Goal: Task Accomplishment & Management: Manage account settings

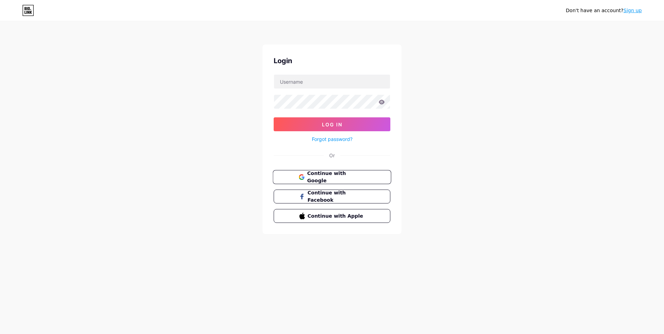
click at [332, 178] on span "Continue with Google" at bounding box center [336, 177] width 58 height 15
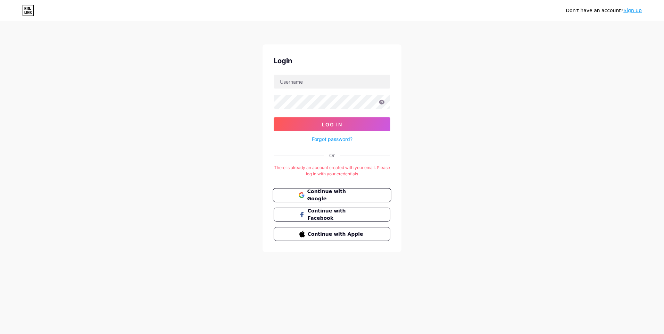
click at [308, 198] on span "Continue with Google" at bounding box center [336, 195] width 58 height 15
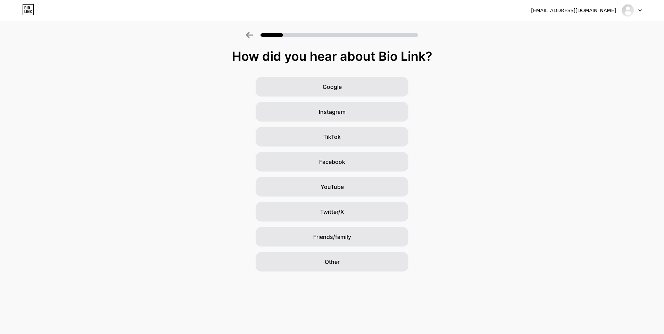
click at [244, 30] on div at bounding box center [332, 33] width 664 height 24
click at [247, 32] on icon at bounding box center [250, 35] width 8 height 6
click at [247, 30] on div at bounding box center [332, 33] width 664 height 24
click at [247, 32] on icon at bounding box center [250, 35] width 8 height 6
click at [640, 6] on div at bounding box center [632, 10] width 20 height 13
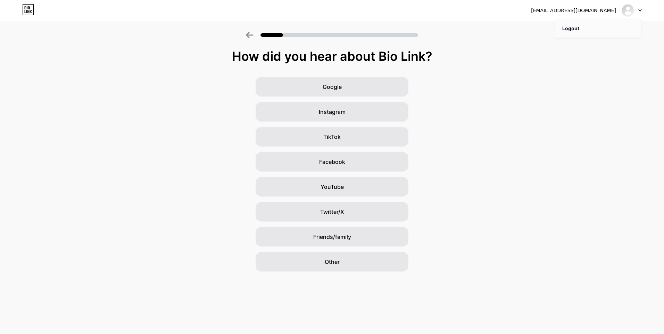
click at [603, 28] on li "Logout" at bounding box center [598, 28] width 86 height 19
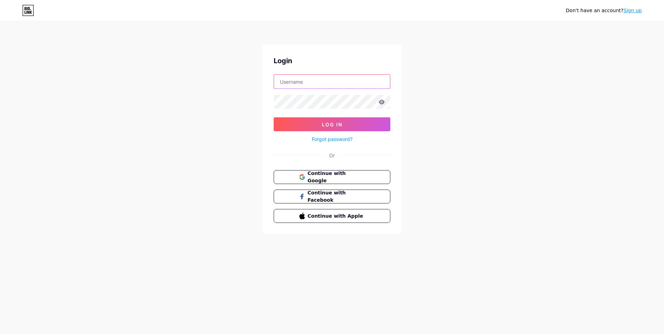
click at [309, 83] on input "text" at bounding box center [332, 82] width 116 height 14
type input "[EMAIL_ADDRESS][DOMAIN_NAME]"
click at [346, 139] on link "Forgot password?" at bounding box center [332, 138] width 41 height 7
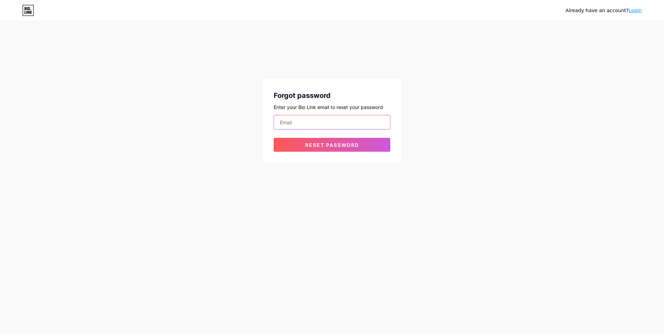
drag, startPoint x: 337, startPoint y: 122, endPoint x: 337, endPoint y: 126, distance: 4.9
click at [337, 122] on input "email" at bounding box center [332, 122] width 116 height 14
type input "[EMAIL_ADDRESS][DOMAIN_NAME]"
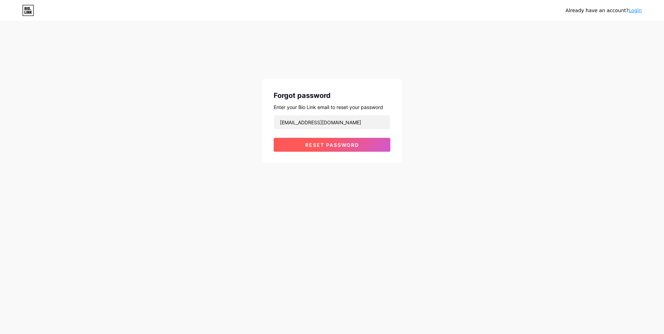
click at [314, 146] on span "Reset password" at bounding box center [332, 145] width 54 height 6
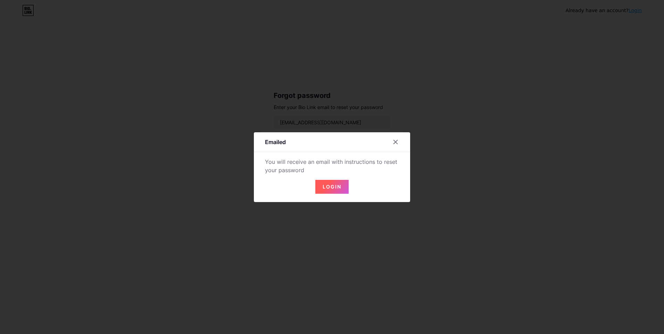
click at [336, 185] on span "Login" at bounding box center [332, 187] width 19 height 6
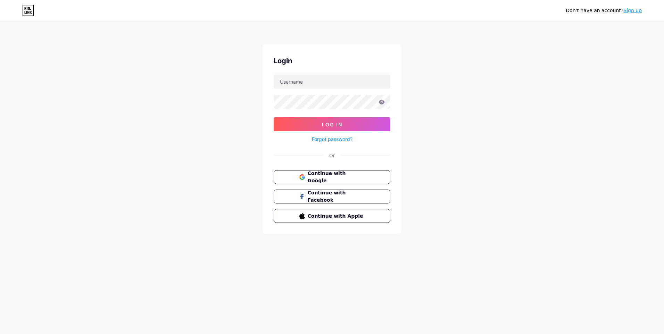
click at [335, 123] on span "Log In" at bounding box center [332, 125] width 20 height 6
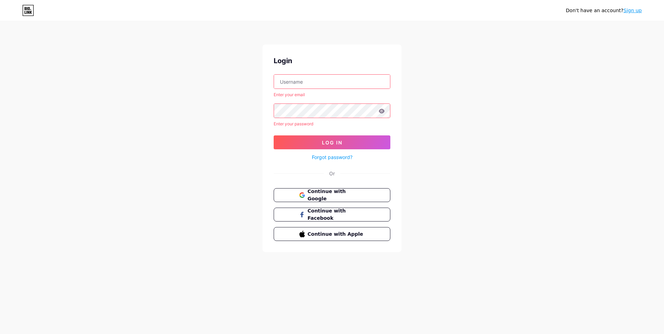
click at [320, 81] on input "text" at bounding box center [332, 82] width 116 height 14
type input "[EMAIL_ADDRESS][DOMAIN_NAME]"
click at [287, 145] on button "Log In" at bounding box center [332, 142] width 117 height 14
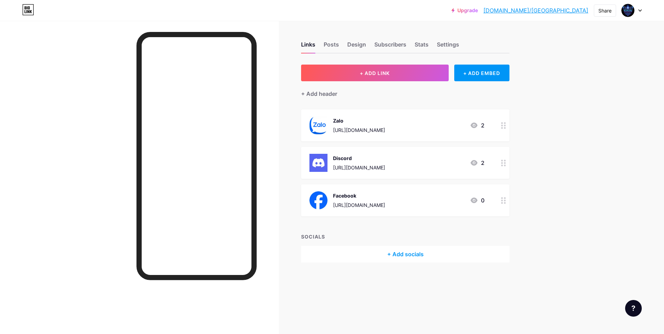
click at [500, 159] on div at bounding box center [504, 163] width 12 height 32
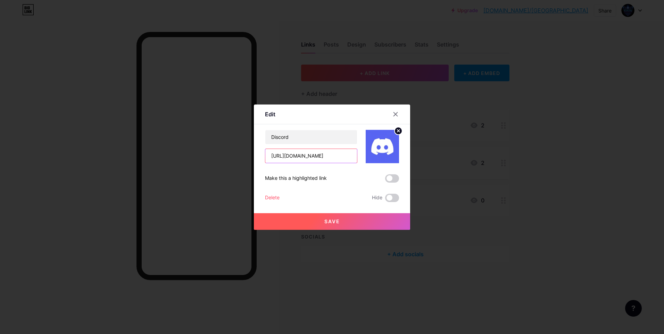
click at [339, 158] on input "[URL][DOMAIN_NAME]" at bounding box center [311, 156] width 92 height 14
paste input "7CW6vfzvK4"
type input "[URL][DOMAIN_NAME]"
click at [398, 179] on span at bounding box center [392, 178] width 14 height 8
click at [385, 180] on input "checkbox" at bounding box center [385, 180] width 0 height 0
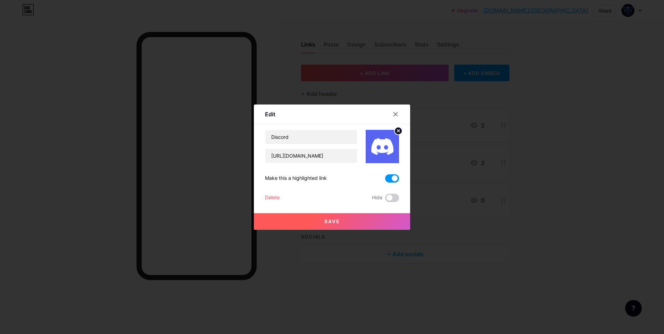
click at [306, 225] on button "Save" at bounding box center [332, 221] width 156 height 17
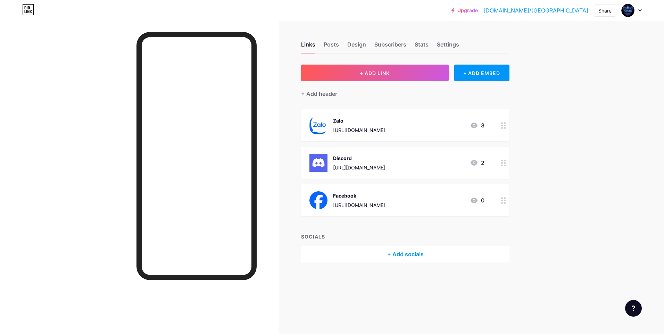
click at [502, 121] on div at bounding box center [504, 125] width 12 height 32
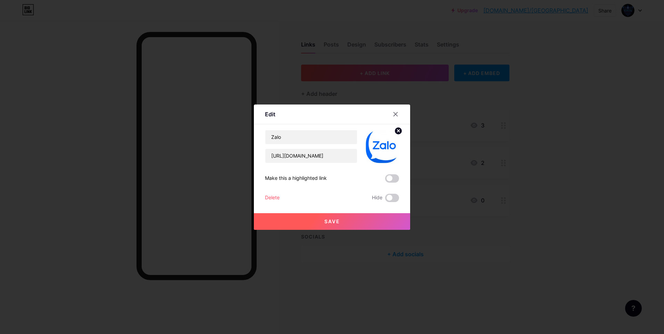
click at [396, 176] on span at bounding box center [392, 178] width 14 height 8
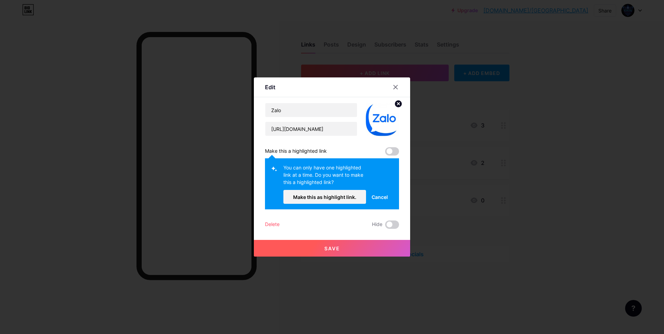
click at [323, 245] on button "Save" at bounding box center [332, 248] width 156 height 17
click at [397, 152] on span at bounding box center [392, 151] width 14 height 8
click at [390, 152] on span at bounding box center [392, 151] width 14 height 8
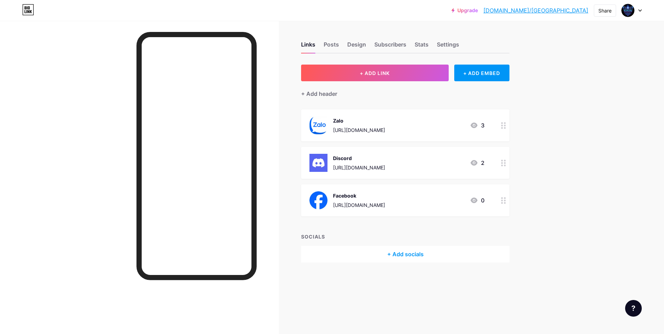
click at [500, 126] on div at bounding box center [504, 125] width 12 height 32
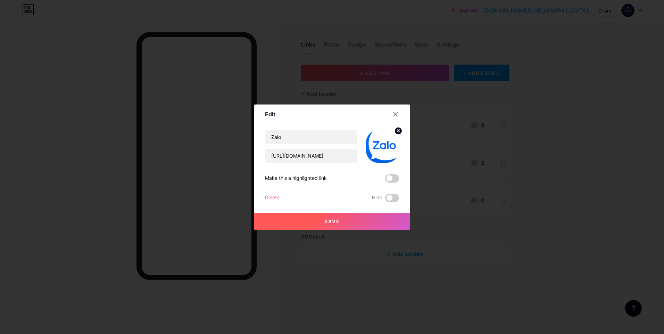
click at [392, 182] on span at bounding box center [392, 178] width 14 height 8
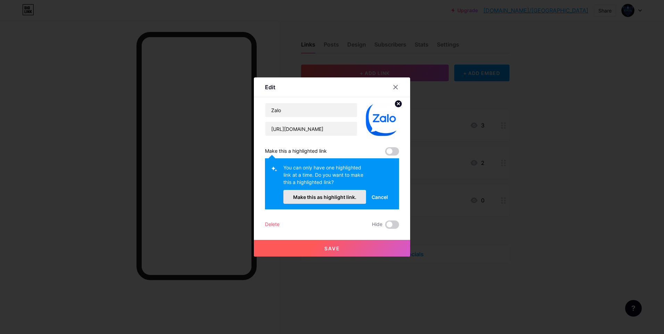
click at [325, 196] on span "Make this as highlight link." at bounding box center [324, 197] width 63 height 6
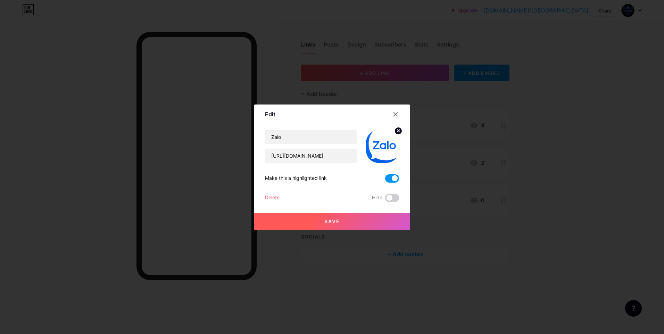
click at [342, 223] on button "Save" at bounding box center [332, 221] width 156 height 17
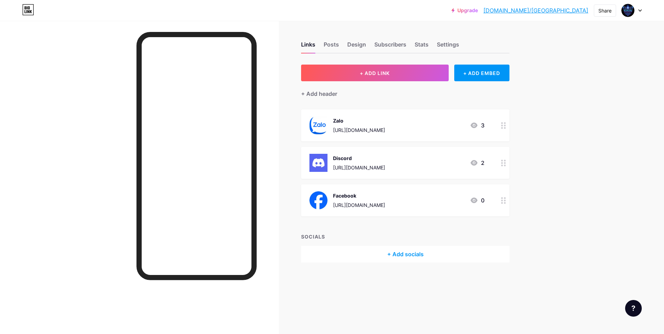
click at [504, 164] on icon at bounding box center [503, 163] width 5 height 7
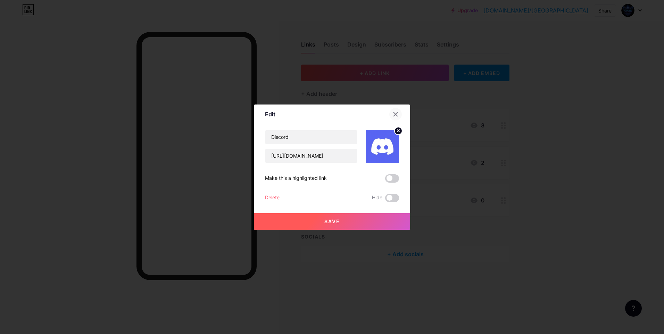
click at [394, 112] on icon at bounding box center [396, 115] width 6 height 6
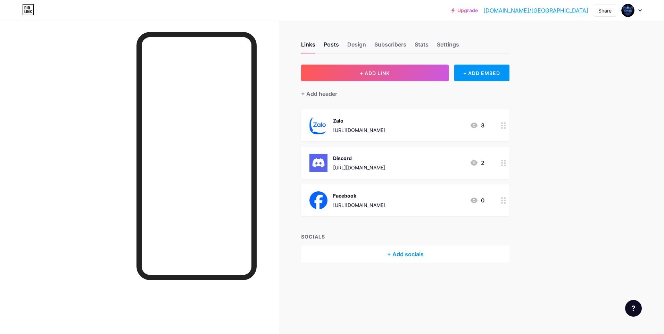
click at [329, 48] on div "Posts" at bounding box center [331, 46] width 15 height 13
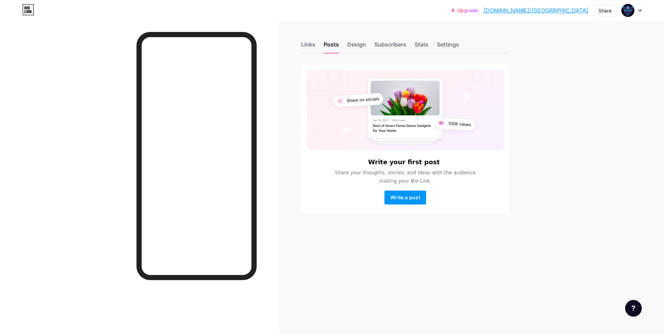
click at [401, 207] on div "Write your first post Share your thoughts, stories, and ideas with the audience…" at bounding box center [405, 140] width 208 height 150
click at [401, 206] on div "Write your first post Share your thoughts, stories, and ideas with the audience…" at bounding box center [405, 140] width 208 height 150
click at [400, 201] on button "Write a post" at bounding box center [406, 198] width 42 height 14
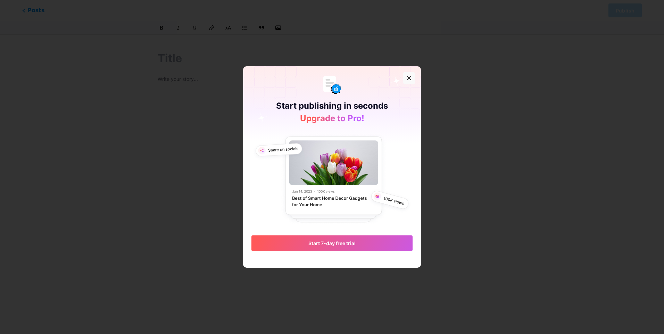
click at [408, 77] on icon at bounding box center [409, 78] width 4 height 4
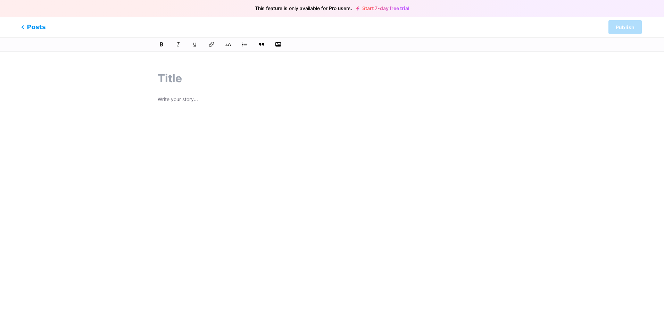
click at [30, 30] on span "Posts" at bounding box center [33, 27] width 25 height 9
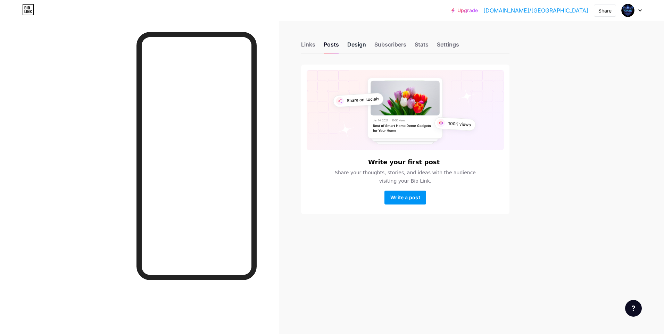
click at [354, 44] on div "Design" at bounding box center [356, 46] width 19 height 13
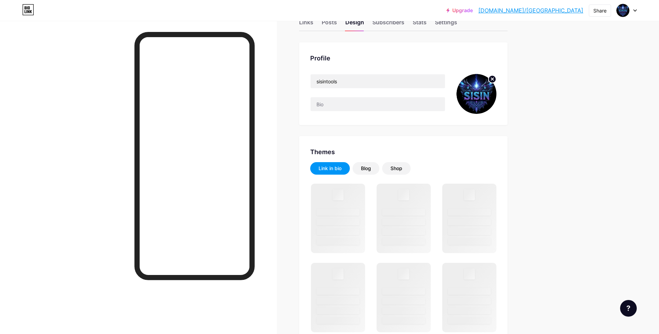
scroll to position [35, 0]
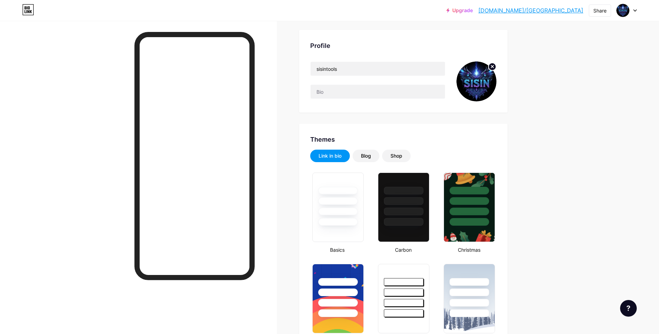
click at [493, 64] on circle at bounding box center [492, 67] width 8 height 8
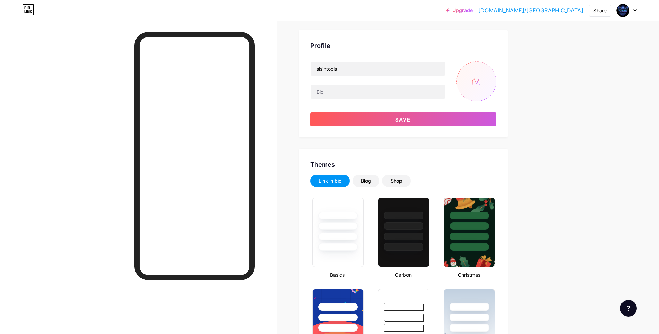
click at [475, 79] on input "file" at bounding box center [476, 81] width 40 height 40
type input "C:\fakepath\Gemini_Generated_Image_6puuaf6puuaf6puu.png"
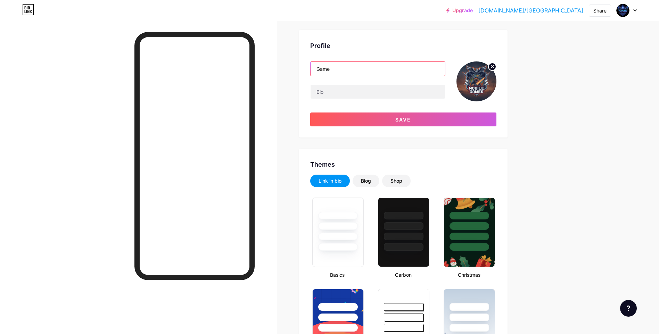
type input "Game"
type input "Mobile Games MOD"
click at [370, 99] on div "Mobile Games MOD" at bounding box center [377, 81] width 135 height 40
click at [356, 93] on input "text" at bounding box center [378, 92] width 134 height 14
drag, startPoint x: 338, startPoint y: 93, endPoint x: 365, endPoint y: 95, distance: 27.5
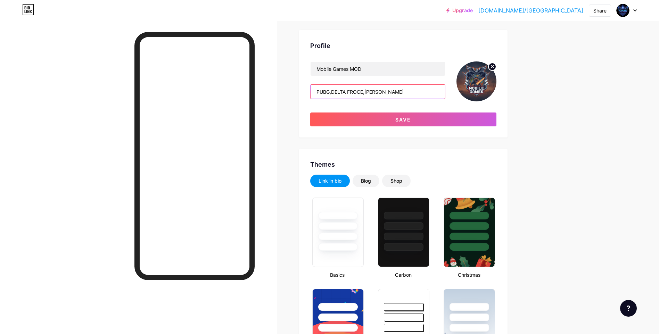
click at [365, 95] on input "PUBG,DELTA FROCE,[PERSON_NAME]" at bounding box center [378, 92] width 134 height 14
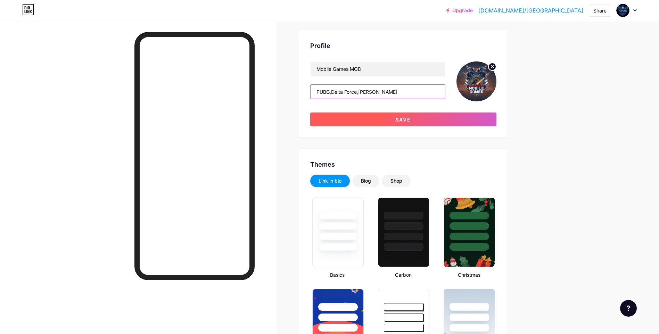
type input "PUBG,Delta Force,[PERSON_NAME]"
click at [377, 118] on button "Save" at bounding box center [403, 120] width 186 height 14
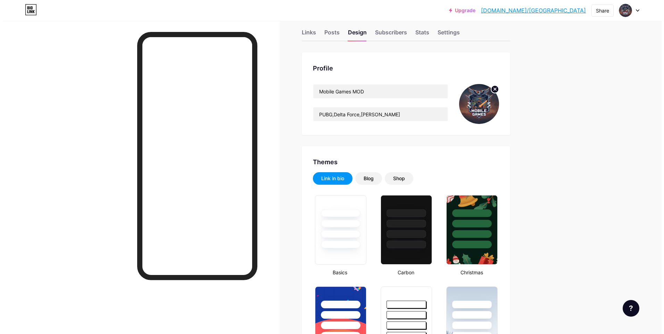
scroll to position [0, 0]
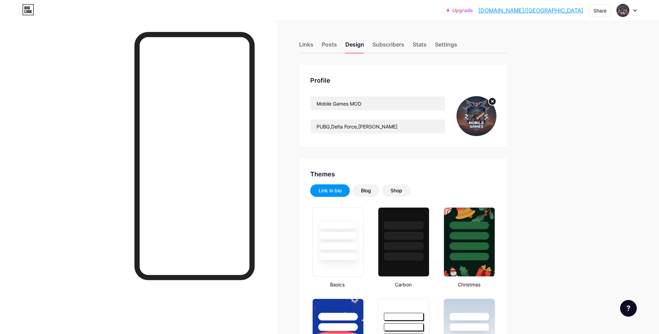
click at [311, 47] on div "Links" at bounding box center [306, 46] width 14 height 13
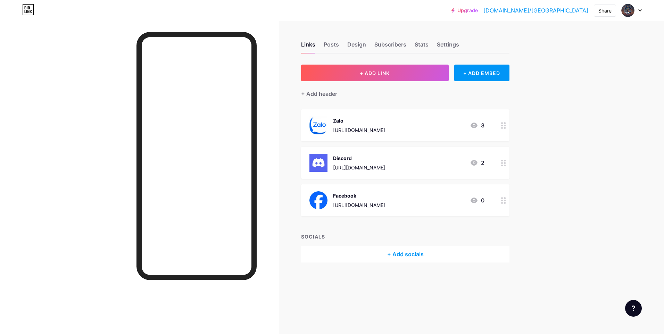
click at [387, 257] on div "+ Add socials" at bounding box center [405, 254] width 208 height 17
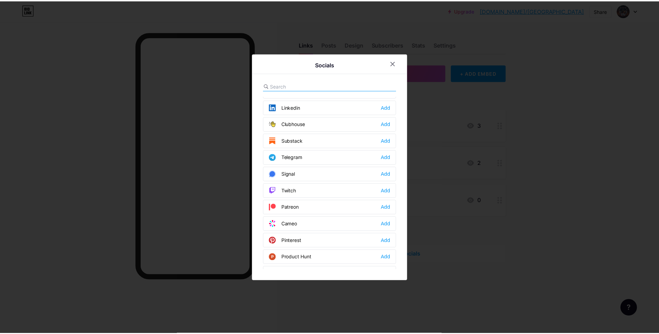
scroll to position [313, 0]
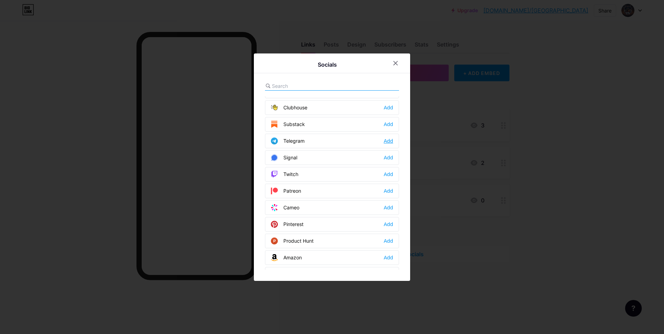
click at [390, 142] on div "Add" at bounding box center [388, 141] width 9 height 7
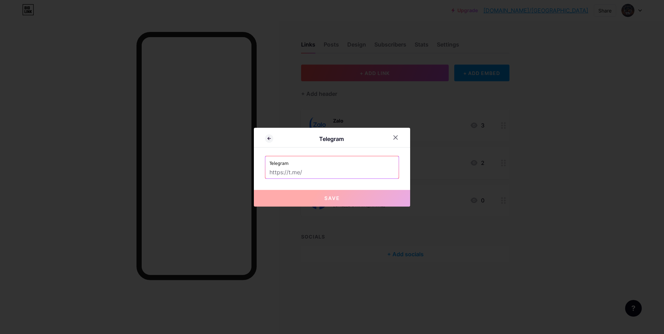
click at [296, 164] on label "Telegram" at bounding box center [332, 161] width 125 height 10
click at [298, 173] on input "text" at bounding box center [332, 173] width 125 height 12
paste input "[URL][DOMAIN_NAME]"
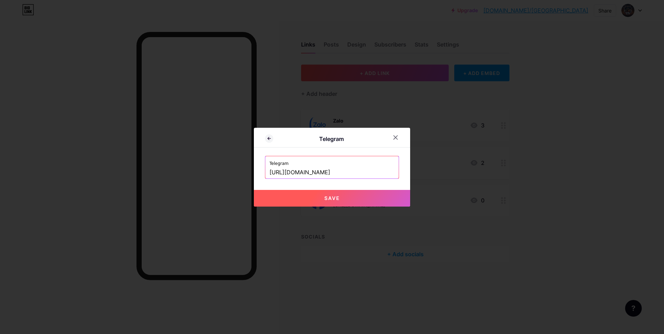
type input "[URL][DOMAIN_NAME]"
click at [288, 197] on button "Save" at bounding box center [332, 198] width 156 height 17
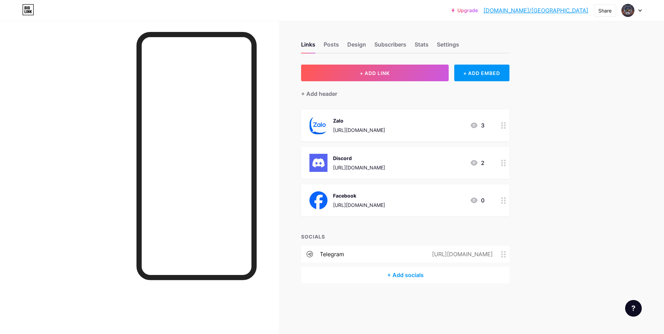
drag, startPoint x: 465, startPoint y: 250, endPoint x: 431, endPoint y: 257, distance: 34.7
click at [431, 257] on div "[URL][DOMAIN_NAME]" at bounding box center [461, 254] width 80 height 8
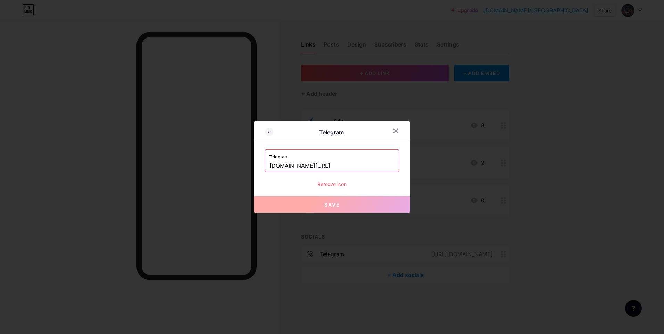
click at [504, 247] on div at bounding box center [332, 167] width 664 height 334
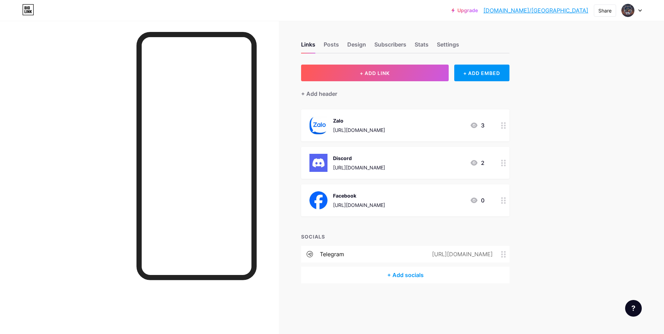
click at [506, 248] on div "telegram [URL][DOMAIN_NAME]" at bounding box center [405, 254] width 208 height 17
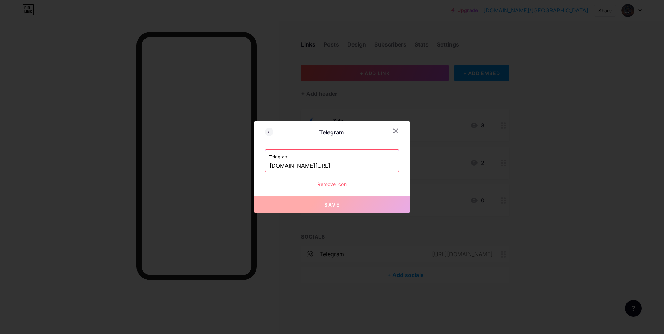
click at [322, 183] on div "Remove icon" at bounding box center [332, 184] width 134 height 7
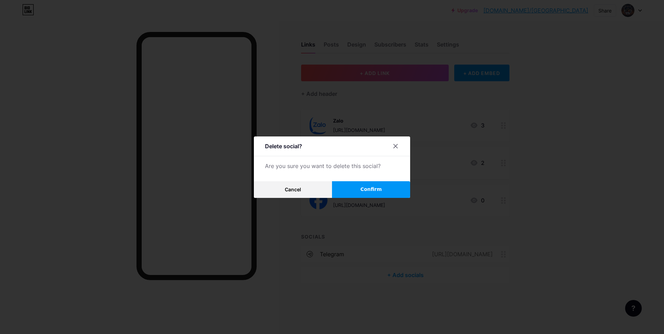
click at [361, 190] on button "Confirm" at bounding box center [371, 189] width 78 height 17
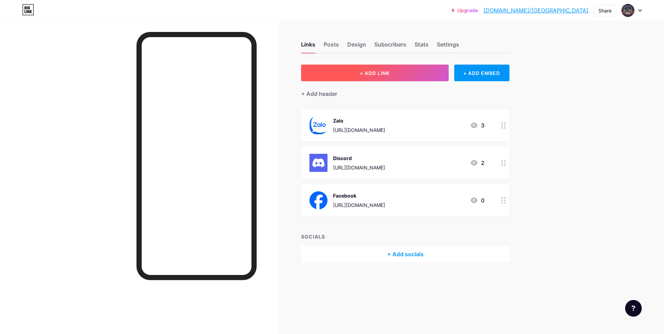
click at [414, 71] on button "+ ADD LINK" at bounding box center [375, 73] width 148 height 17
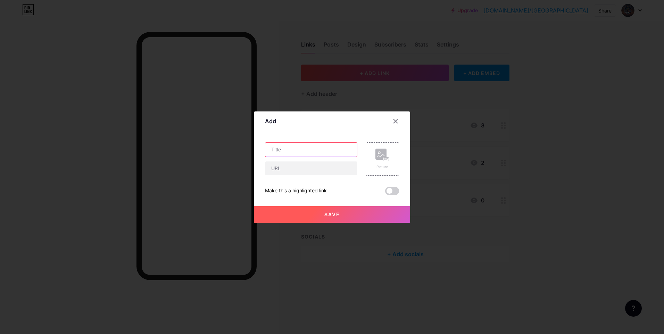
click at [322, 155] on input "text" at bounding box center [311, 150] width 92 height 14
type input "Telegram"
click at [291, 171] on input "text" at bounding box center [311, 169] width 92 height 14
paste input "[URL][DOMAIN_NAME]"
type input "[URL][DOMAIN_NAME]"
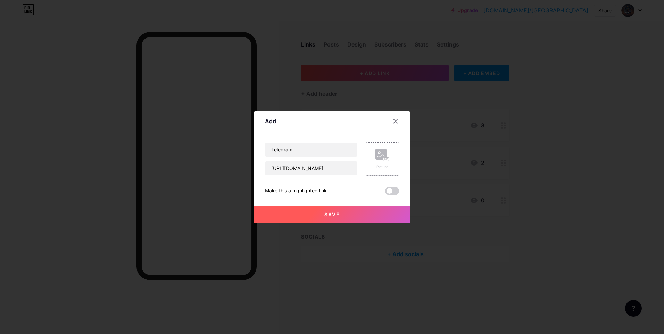
click at [380, 161] on icon at bounding box center [383, 155] width 14 height 13
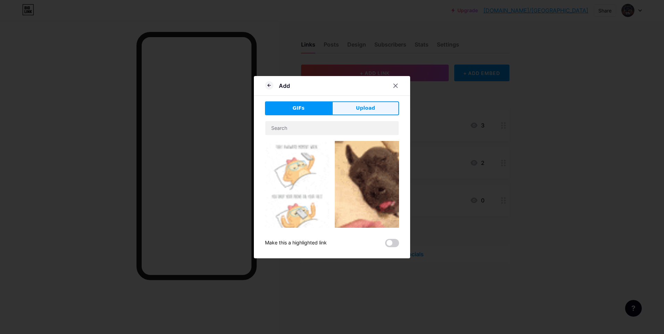
click at [365, 112] on span "Upload" at bounding box center [365, 108] width 19 height 7
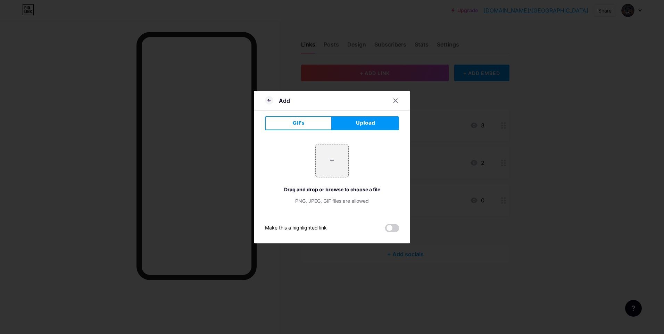
click at [304, 154] on div "+ Drag and drop or browse to choose a file PNG, JPEG, GIF files are allowed" at bounding box center [332, 174] width 134 height 60
click at [321, 160] on input "file" at bounding box center [332, 161] width 33 height 33
type input "C:\fakepath\OIP.webp"
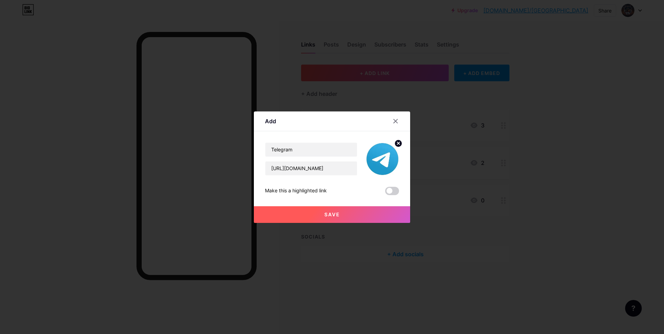
click at [362, 210] on button "Save" at bounding box center [332, 214] width 156 height 17
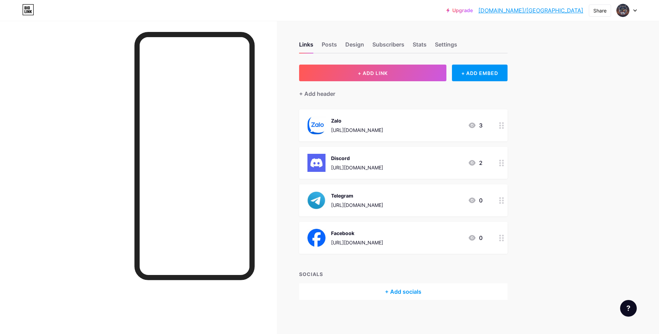
drag, startPoint x: 355, startPoint y: 237, endPoint x: 375, endPoint y: 190, distance: 51.2
click at [374, 190] on span "Zalo [URL][DOMAIN_NAME] 3 Discord [URL][DOMAIN_NAME] 2 Telegram [URL][DOMAIN_NA…" at bounding box center [403, 181] width 208 height 145
click at [544, 203] on div "Upgrade [DOMAIN_NAME]/sisint... [DOMAIN_NAME]/sisintools Share Switch accounts …" at bounding box center [329, 167] width 659 height 335
click at [529, 198] on div "Links Posts Design Subscribers Stats Settings + ADD LINK + ADD EMBED + Add head…" at bounding box center [268, 178] width 537 height 314
click at [436, 46] on div "Links Posts Design Subscribers Stats Settings" at bounding box center [403, 41] width 208 height 24
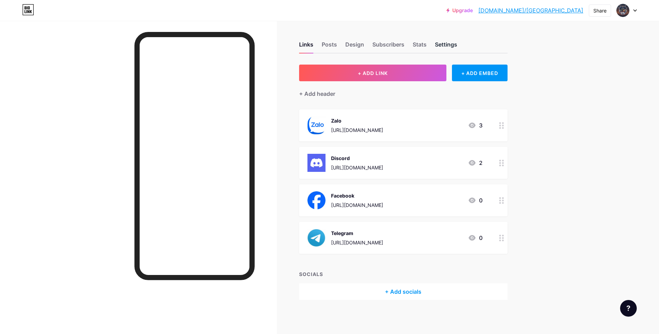
click at [446, 46] on div "Settings" at bounding box center [446, 46] width 22 height 13
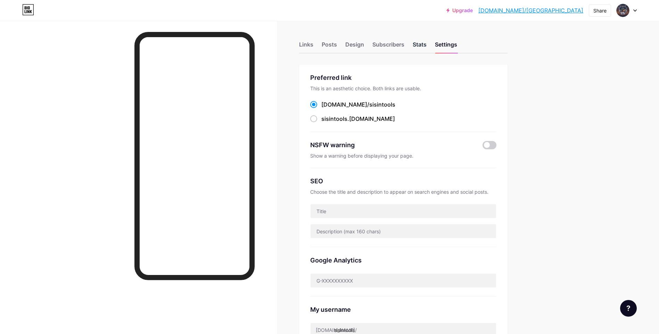
click at [423, 46] on div "Stats" at bounding box center [420, 46] width 14 height 13
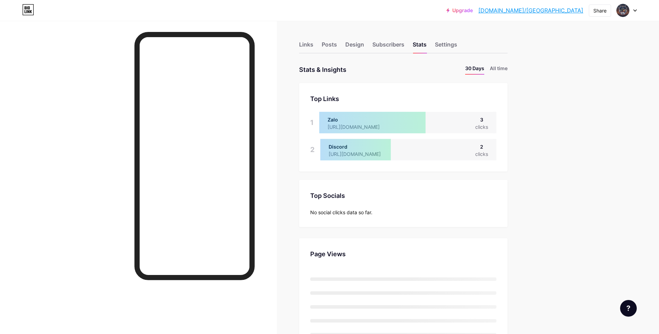
click at [636, 10] on icon at bounding box center [635, 11] width 3 height 2
click at [582, 75] on link "Account settings" at bounding box center [593, 78] width 86 height 19
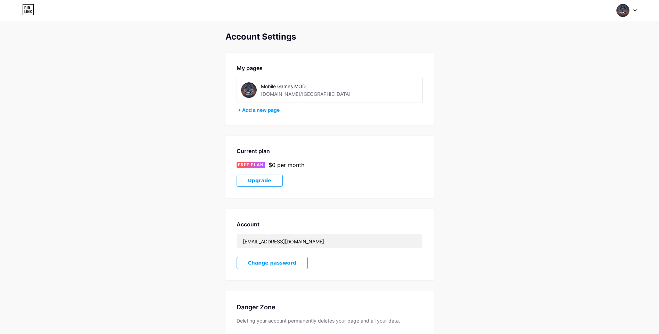
click at [291, 78] on div "Mobile Games MOD [DOMAIN_NAME]/[GEOGRAPHIC_DATA]" at bounding box center [330, 90] width 186 height 25
click at [282, 94] on div "[DOMAIN_NAME]/[GEOGRAPHIC_DATA]" at bounding box center [306, 93] width 90 height 7
click at [286, 86] on div "Mobile Games MOD" at bounding box center [310, 86] width 98 height 7
click at [279, 91] on div "[DOMAIN_NAME]/[GEOGRAPHIC_DATA]" at bounding box center [306, 93] width 90 height 7
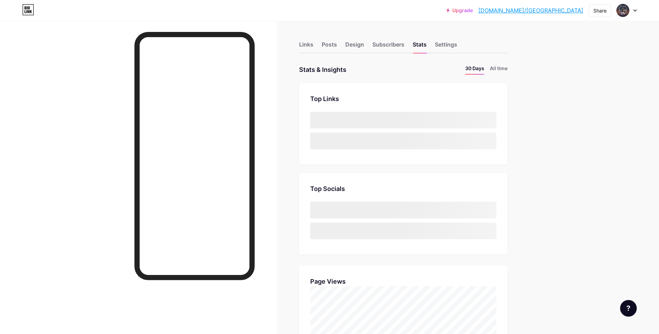
scroll to position [334, 659]
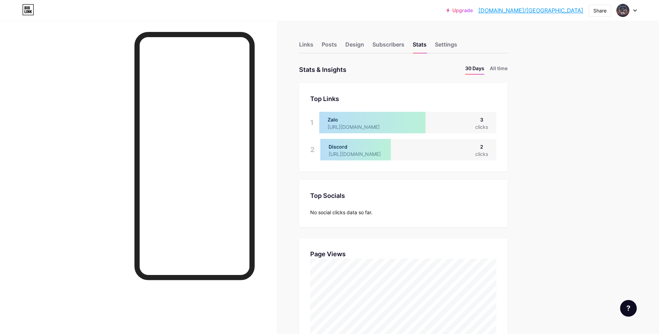
drag, startPoint x: 567, startPoint y: 1, endPoint x: 556, endPoint y: 10, distance: 14.1
drag, startPoint x: 555, startPoint y: 10, endPoint x: 514, endPoint y: 27, distance: 44.9
click at [457, 43] on div "Settings" at bounding box center [446, 46] width 22 height 13
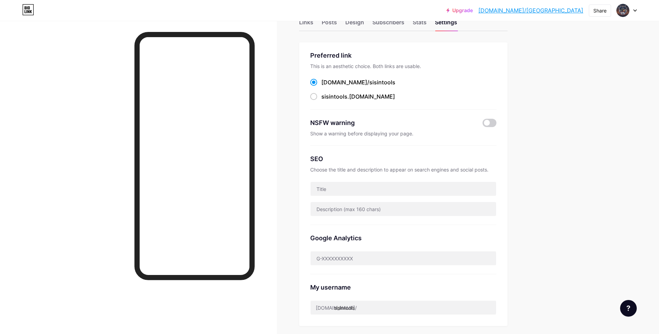
scroll to position [35, 0]
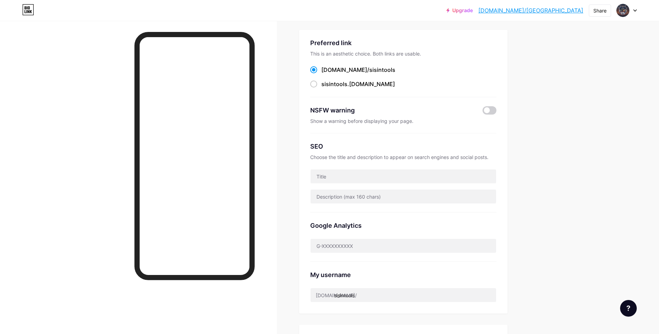
click at [369, 72] on span "sisintools" at bounding box center [382, 69] width 26 height 7
click at [326, 74] on input "[DOMAIN_NAME]/ [GEOGRAPHIC_DATA]" at bounding box center [323, 76] width 5 height 5
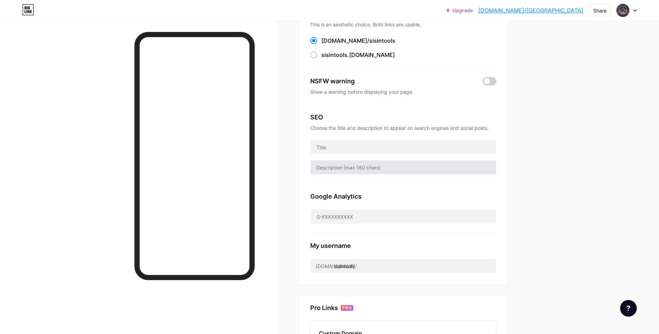
scroll to position [104, 0]
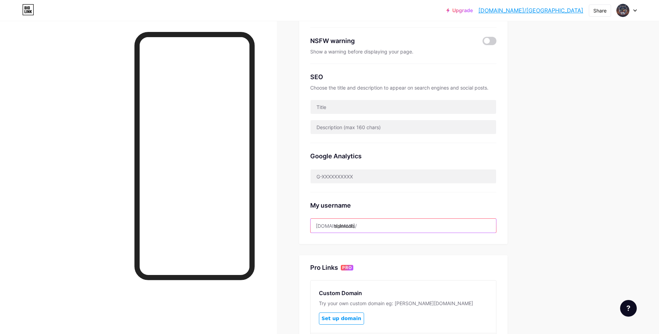
drag, startPoint x: 390, startPoint y: 221, endPoint x: 389, endPoint y: 225, distance: 4.2
click at [390, 221] on input "sisintools" at bounding box center [403, 226] width 185 height 14
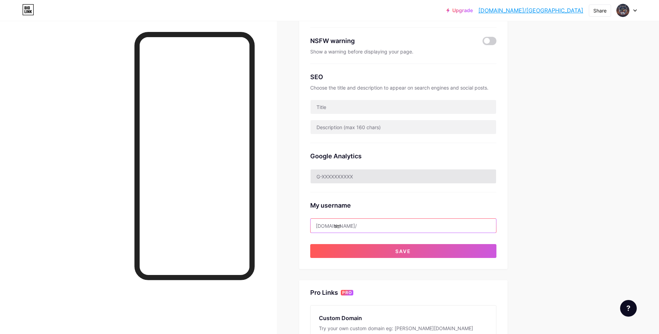
type input "s"
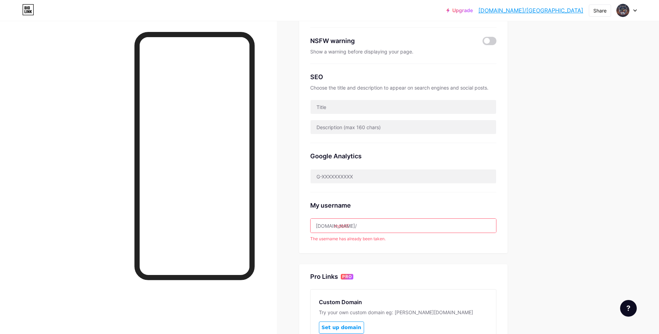
type input "mobilegamesmod"
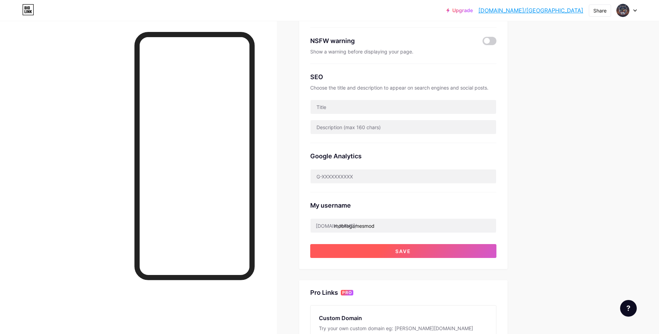
click at [355, 246] on button "Save" at bounding box center [403, 251] width 186 height 14
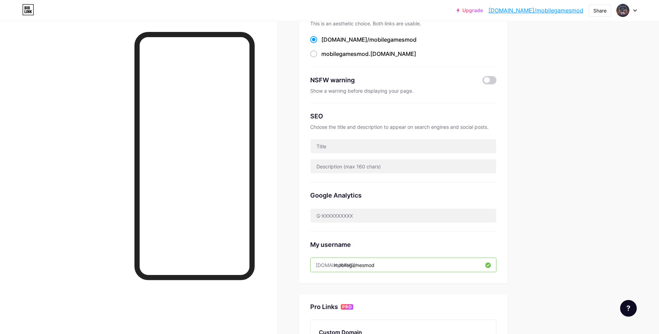
scroll to position [35, 0]
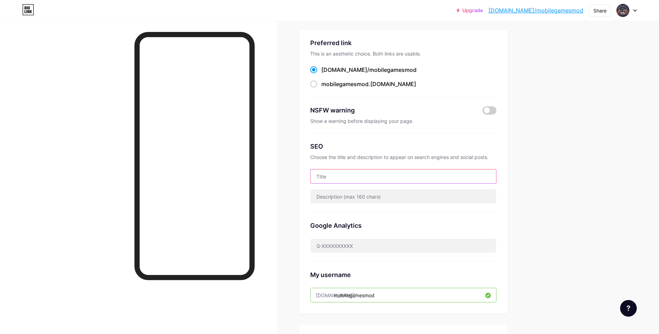
click at [385, 176] on input "text" at bounding box center [403, 177] width 185 height 14
type input "t"
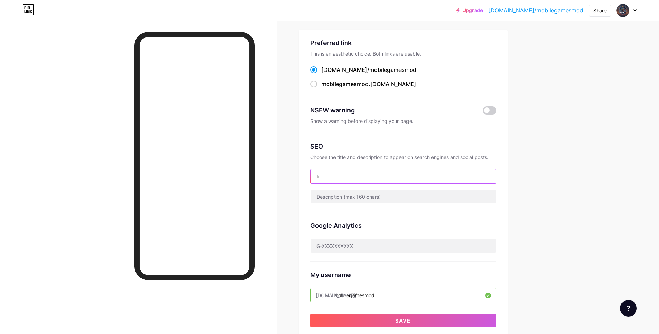
type input "l"
type input "H"
type input "Mobile Games MOD"
click at [423, 313] on div "Preferred link This is an aesthetic choice. Both links are usable. [DOMAIN_NAME…" at bounding box center [403, 182] width 186 height 289
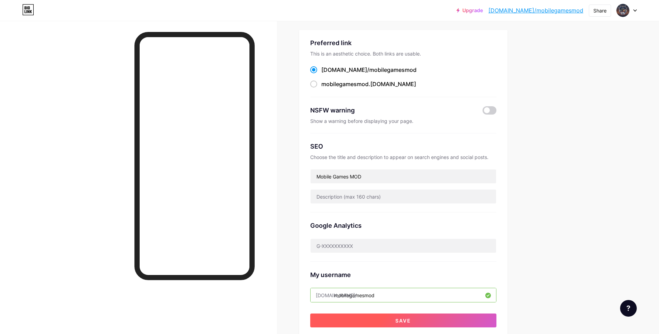
click at [419, 317] on button "Save" at bounding box center [403, 321] width 186 height 14
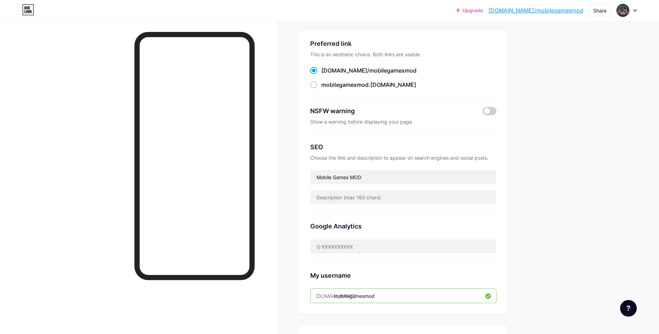
scroll to position [0, 0]
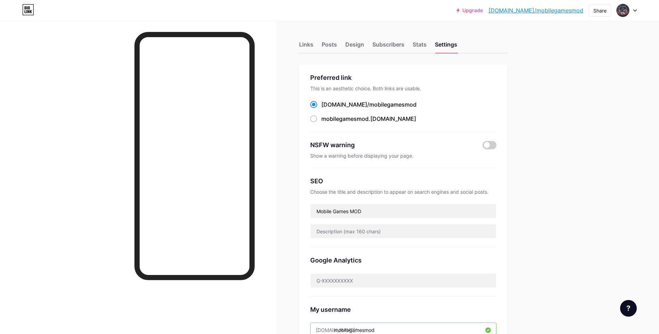
click at [543, 21] on div "Upgrade [DOMAIN_NAME]/mobile... [DOMAIN_NAME]/mobilegamesmod Share Switch accou…" at bounding box center [329, 274] width 659 height 549
click at [543, 15] on div "Upgrade [DOMAIN_NAME]/mobile... [DOMAIN_NAME]/mobilegamesmod" at bounding box center [519, 10] width 127 height 13
click at [544, 11] on link "[DOMAIN_NAME]/mobilegamesmod" at bounding box center [535, 10] width 95 height 8
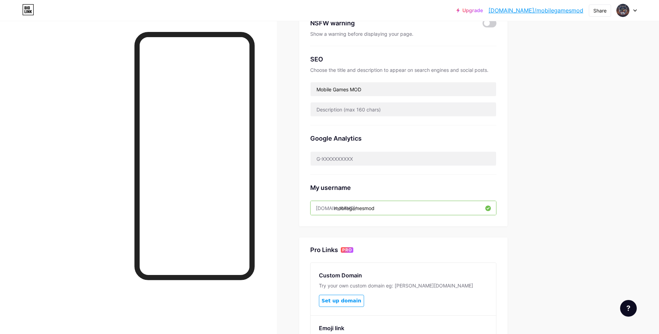
scroll to position [174, 0]
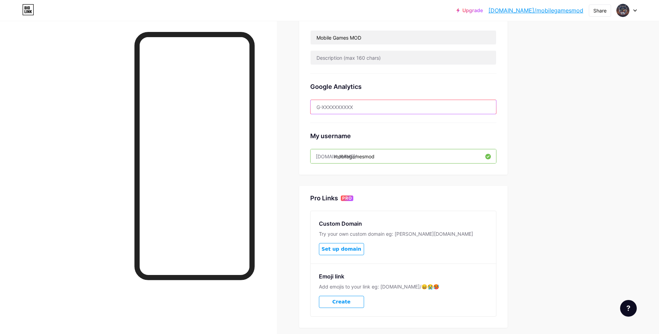
click at [371, 104] on input "text" at bounding box center [403, 107] width 185 height 14
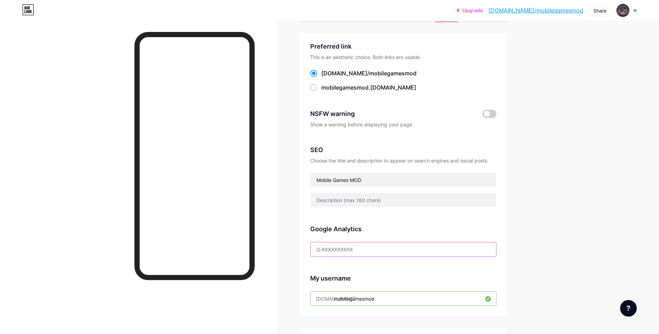
scroll to position [0, 0]
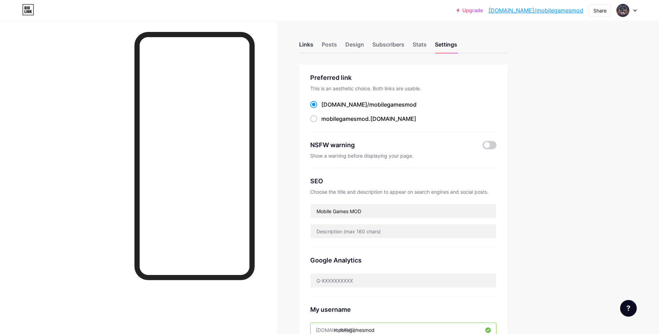
click at [304, 48] on div "Links" at bounding box center [306, 46] width 14 height 13
